Goal: Find specific page/section: Find specific page/section

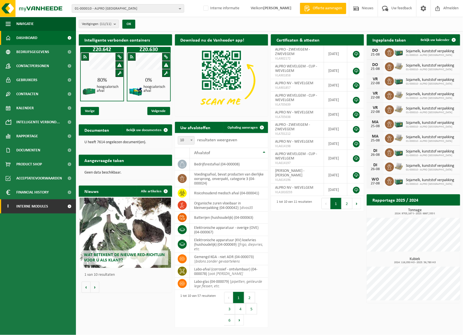
click at [30, 206] on span "Interne modules" at bounding box center [32, 207] width 32 height 14
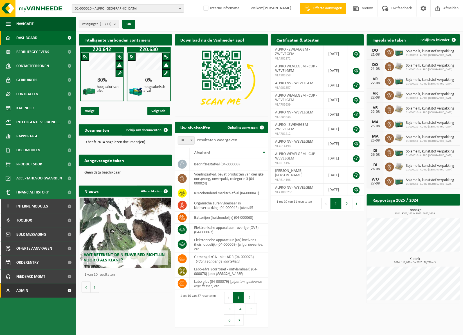
click at [37, 291] on link "A Admin" at bounding box center [38, 291] width 76 height 14
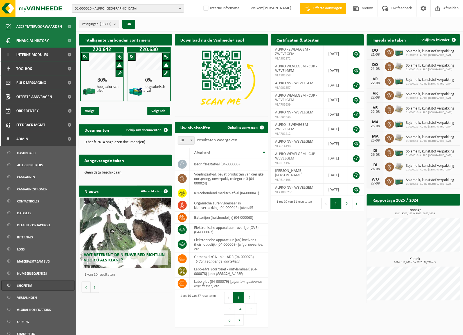
scroll to position [157, 0]
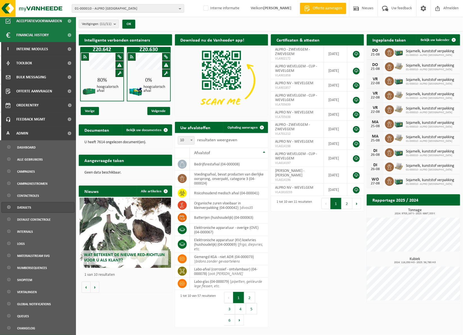
click at [27, 205] on span "Datasets" at bounding box center [24, 208] width 14 height 11
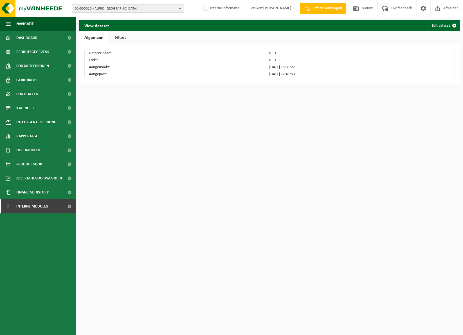
click at [115, 38] on link "Filters" at bounding box center [120, 37] width 22 height 13
